Goal: Information Seeking & Learning: Learn about a topic

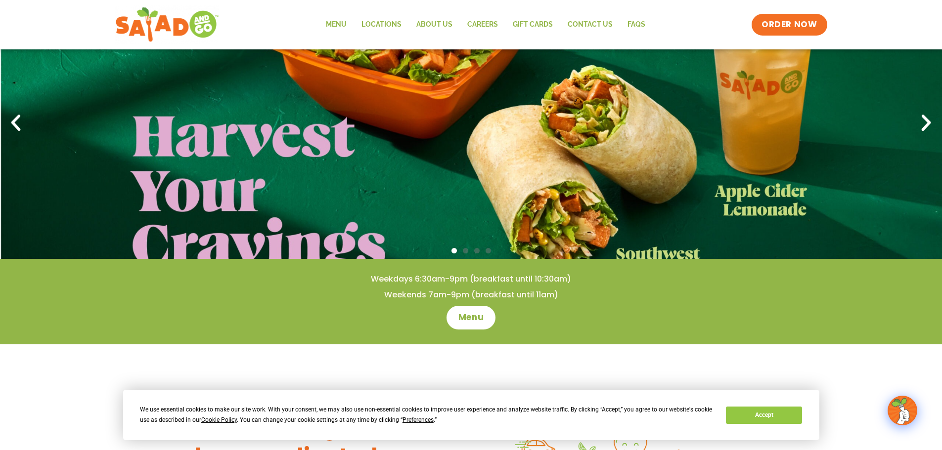
scroll to position [99, 0]
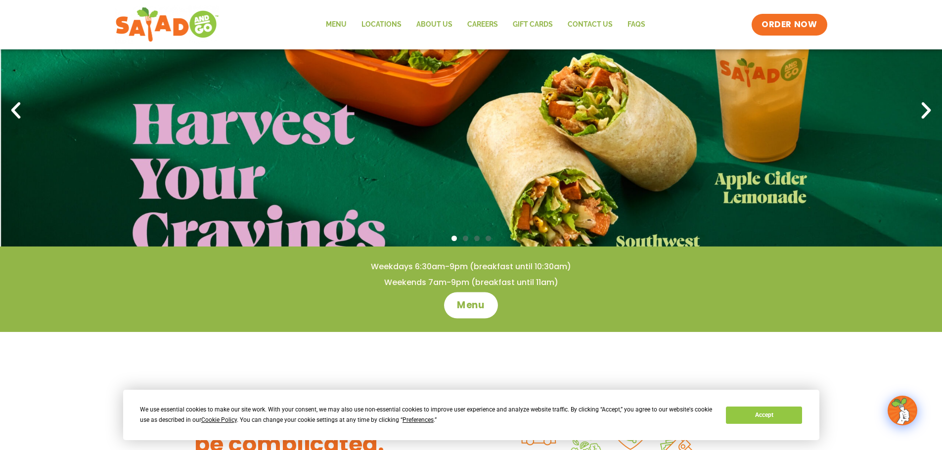
click at [476, 305] on span "Menu" at bounding box center [471, 305] width 28 height 13
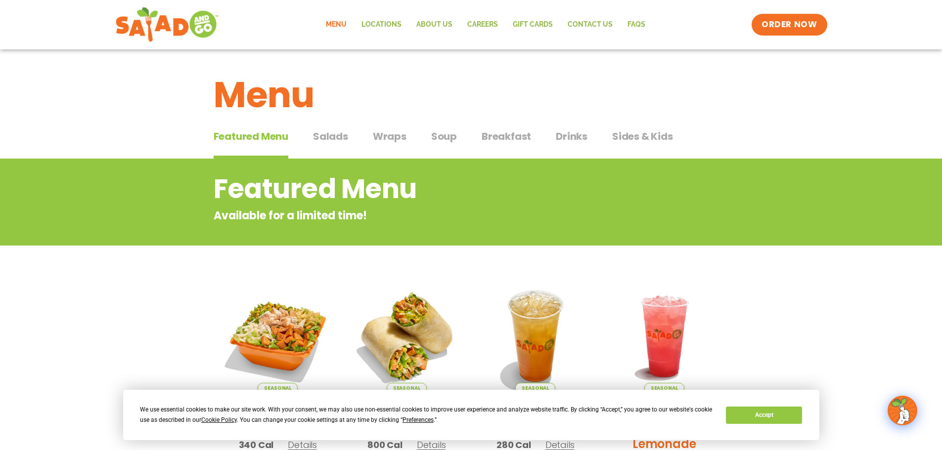
click at [329, 137] on span "Salads" at bounding box center [330, 136] width 35 height 15
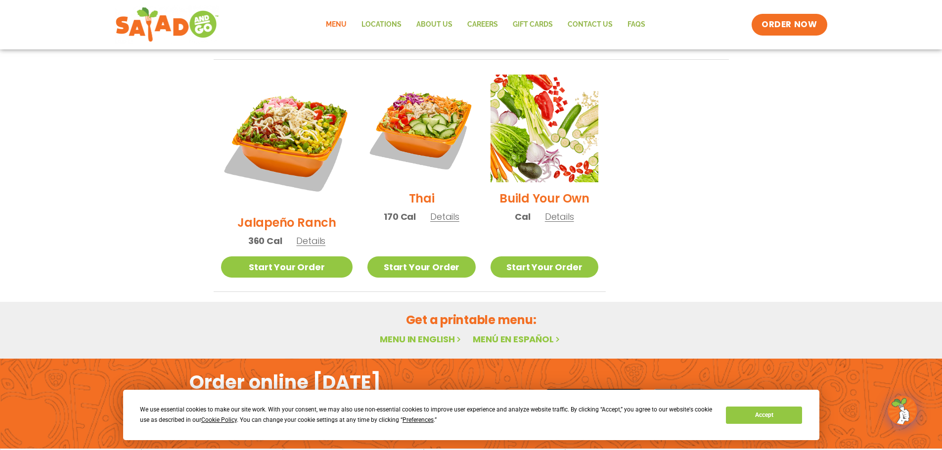
scroll to position [742, 0]
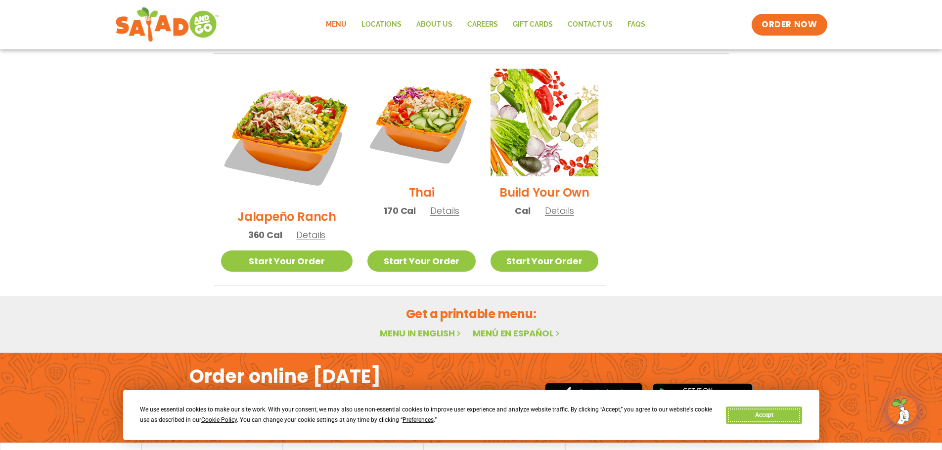
click at [776, 419] on button "Accept" at bounding box center [764, 415] width 76 height 17
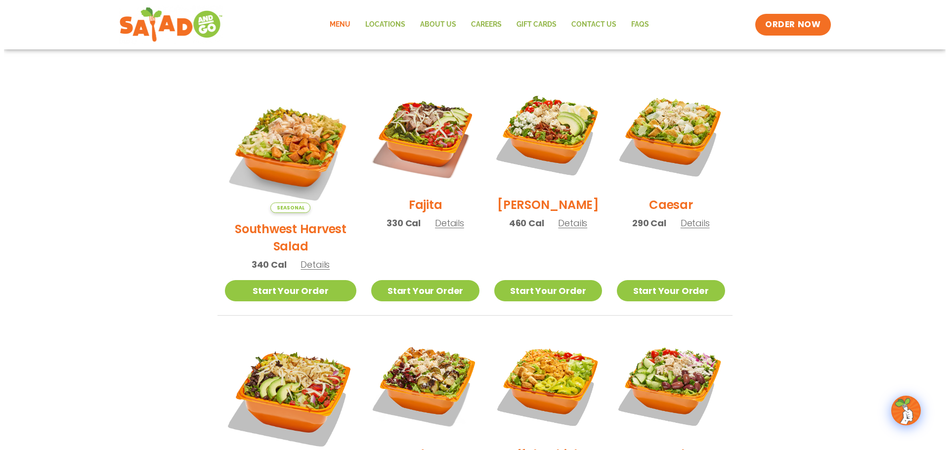
scroll to position [198, 0]
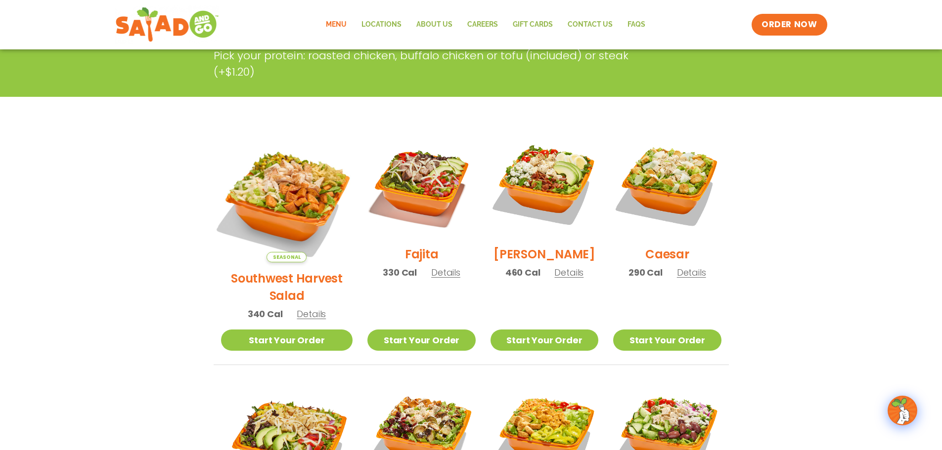
click at [269, 181] on img at bounding box center [286, 196] width 155 height 155
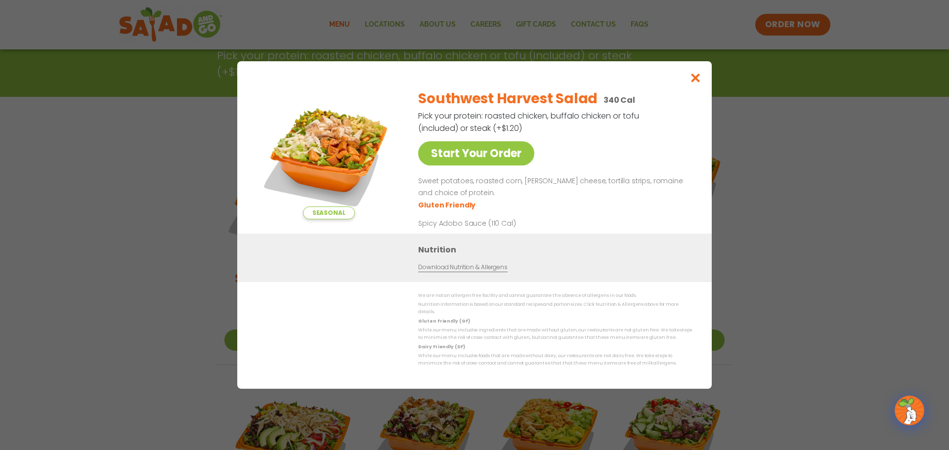
click at [845, 192] on div "Seasonal Start Your Order Southwest Harvest Salad 340 Cal Pick your protein: ro…" at bounding box center [474, 225] width 949 height 450
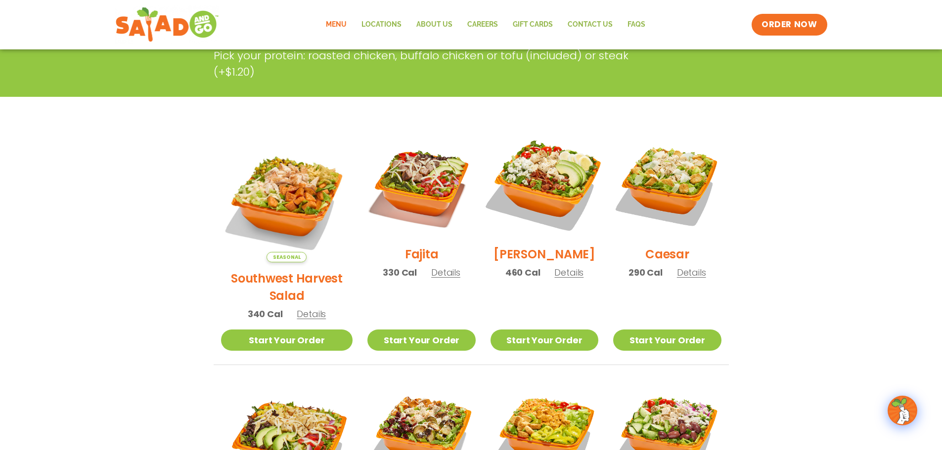
click at [542, 185] on img at bounding box center [544, 184] width 127 height 127
